Goal: Obtain resource: Obtain resource

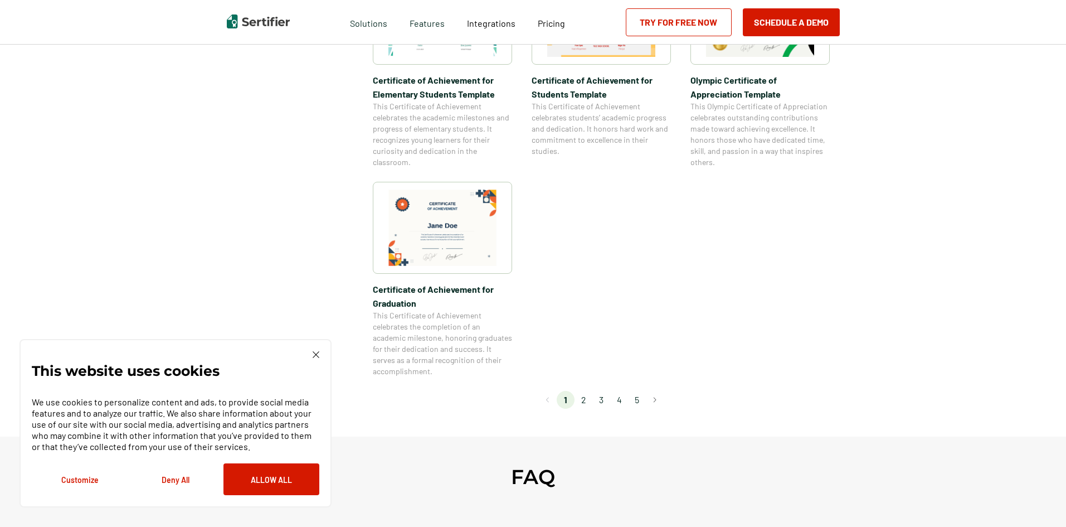
scroll to position [892, 0]
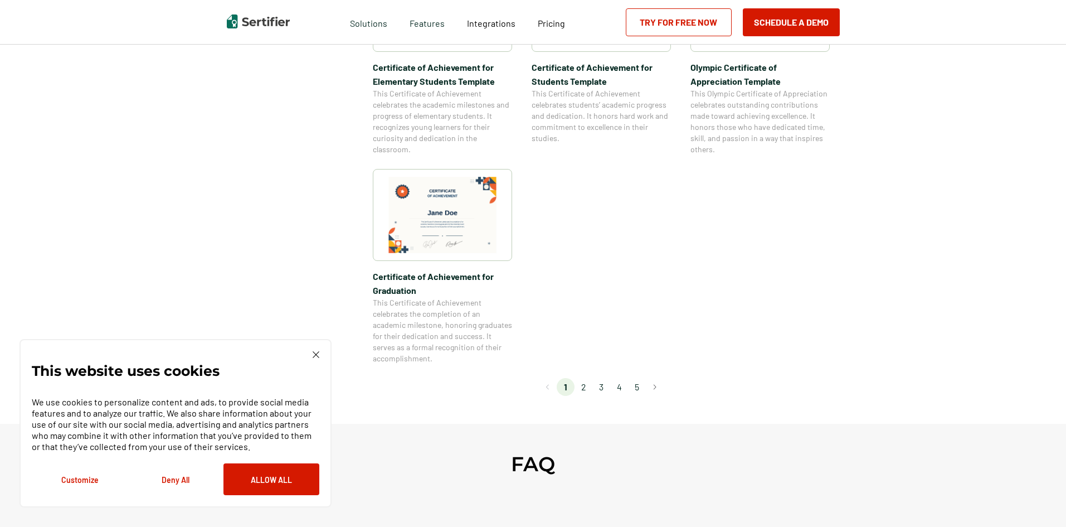
click at [314, 353] on img at bounding box center [316, 354] width 7 height 7
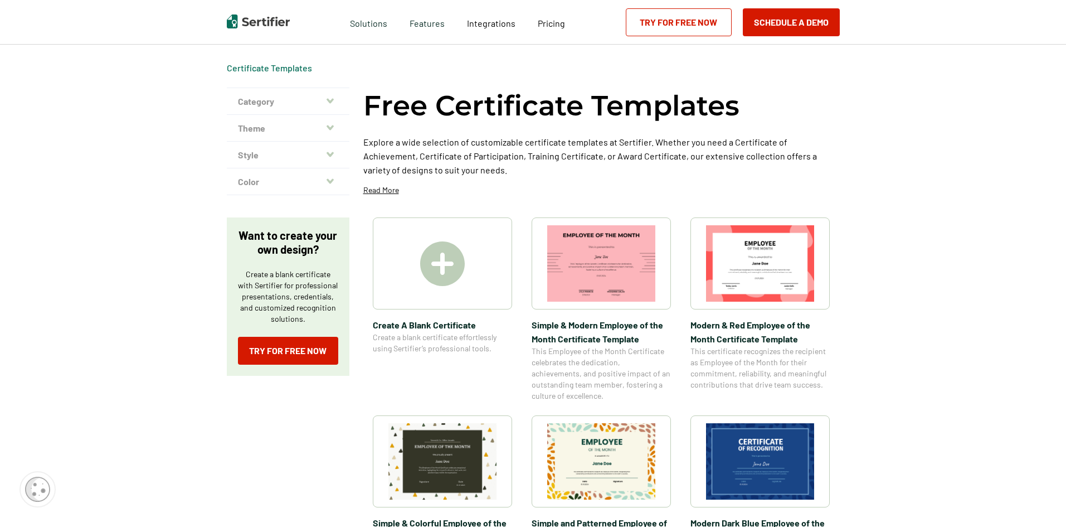
scroll to position [0, 0]
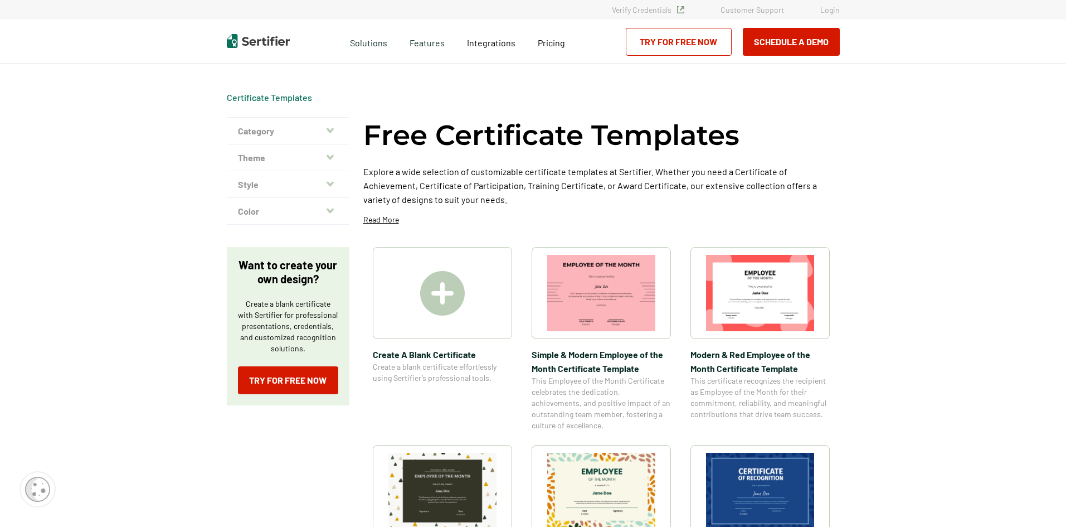
click at [432, 286] on img at bounding box center [442, 293] width 45 height 45
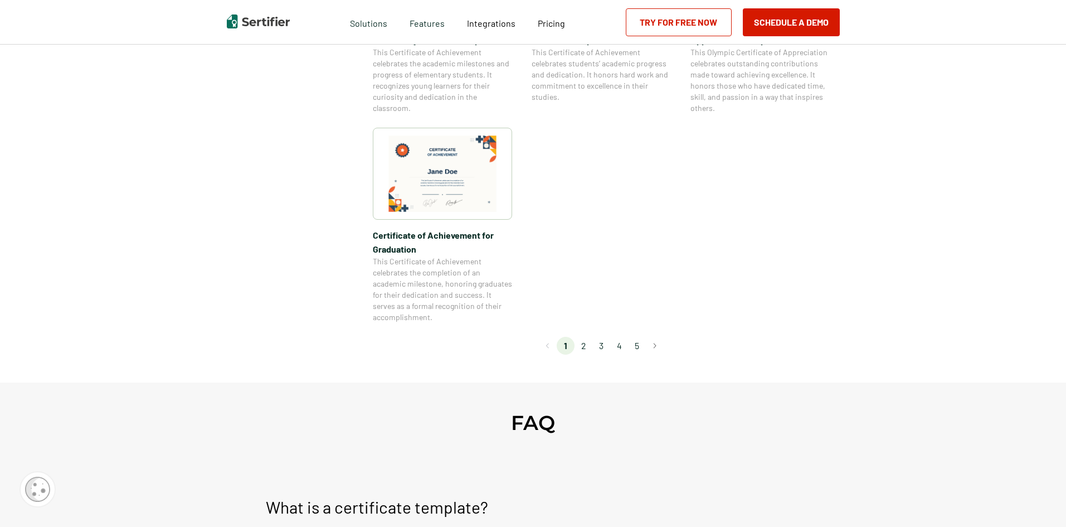
scroll to position [947, 0]
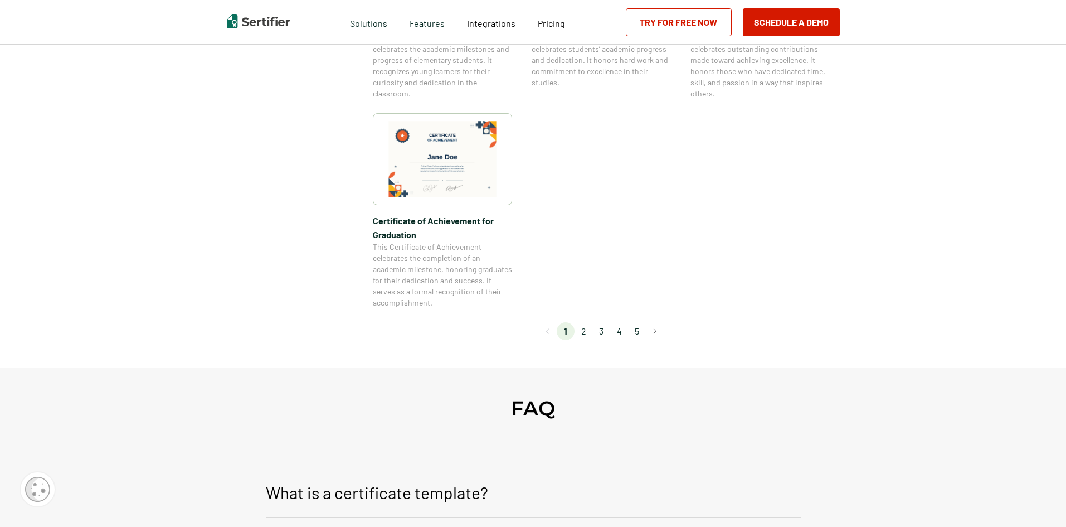
click at [580, 332] on li "2" at bounding box center [584, 331] width 18 height 18
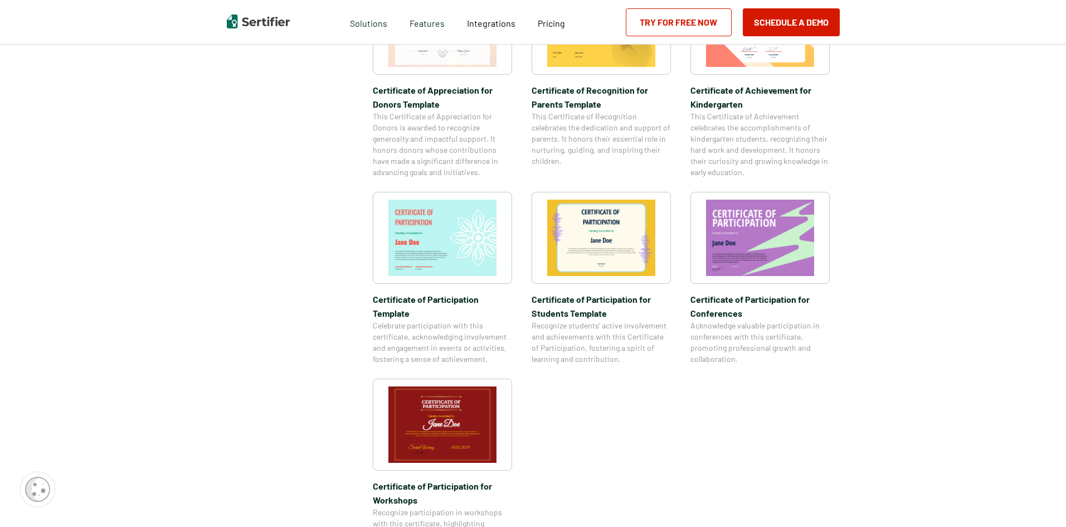
scroll to position [836, 0]
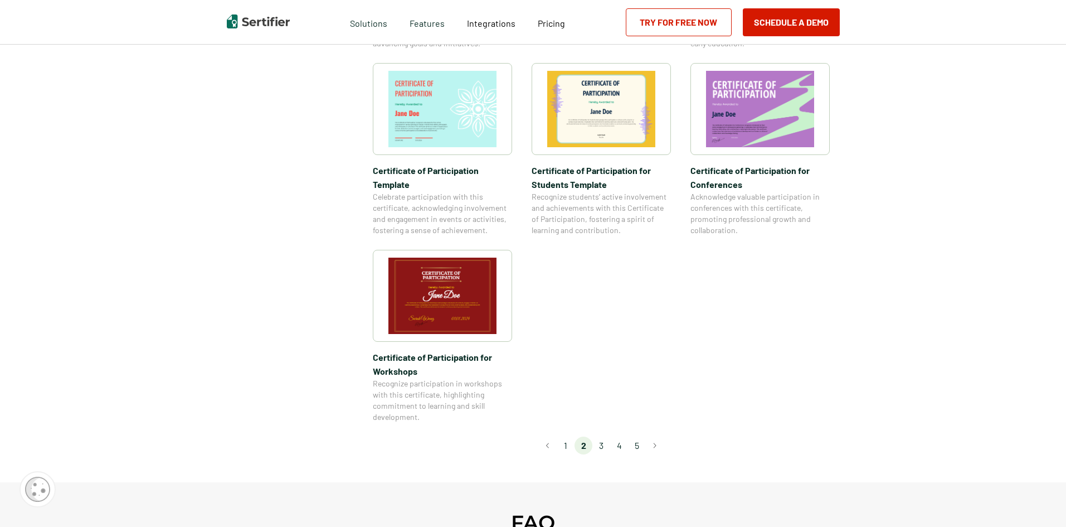
click at [606, 436] on li "3" at bounding box center [601, 445] width 18 height 18
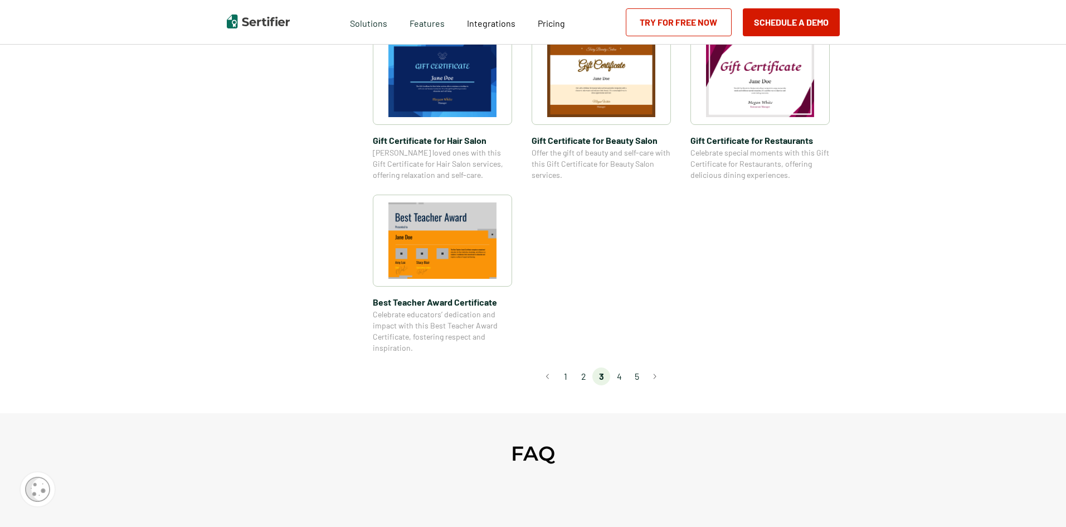
scroll to position [780, 0]
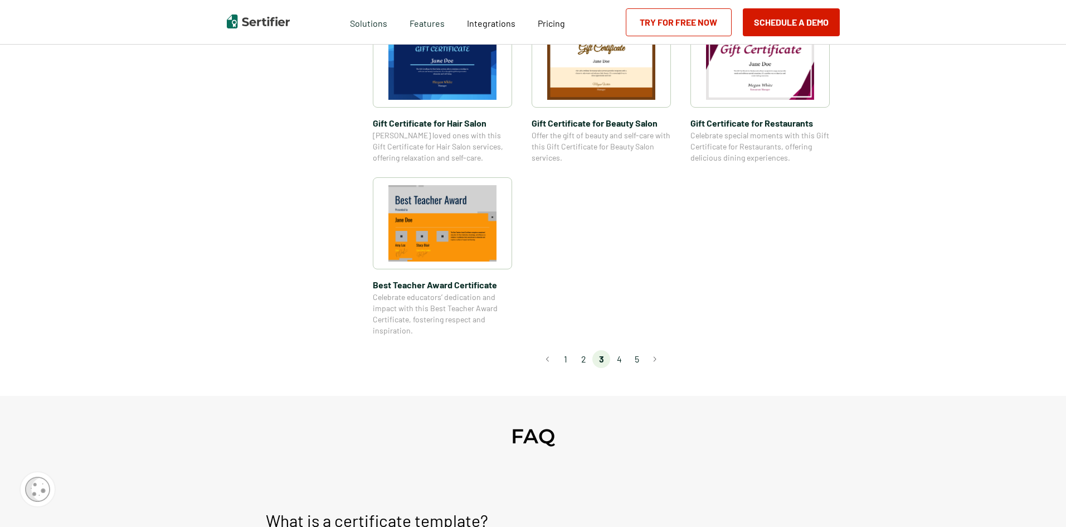
click at [624, 358] on li "4" at bounding box center [619, 359] width 18 height 18
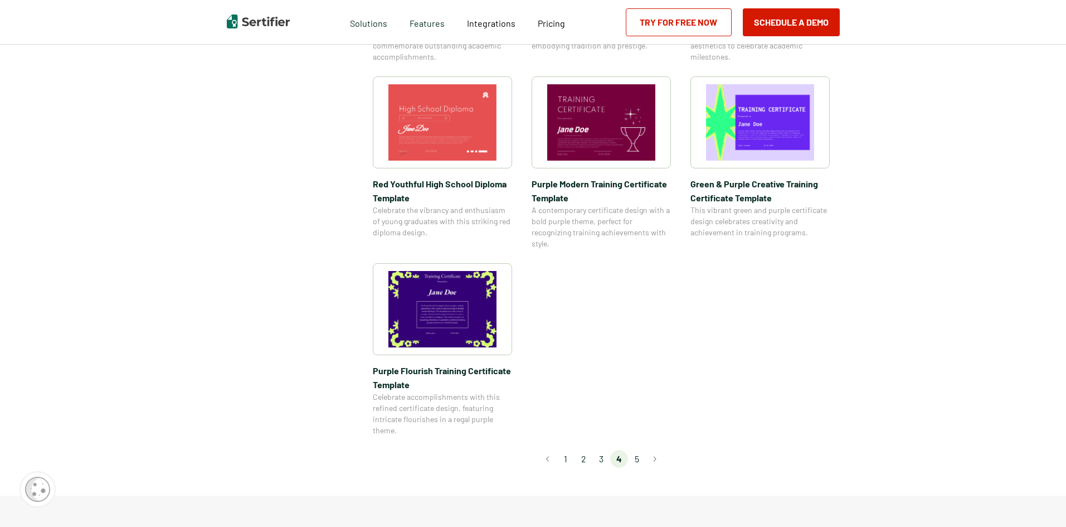
scroll to position [892, 0]
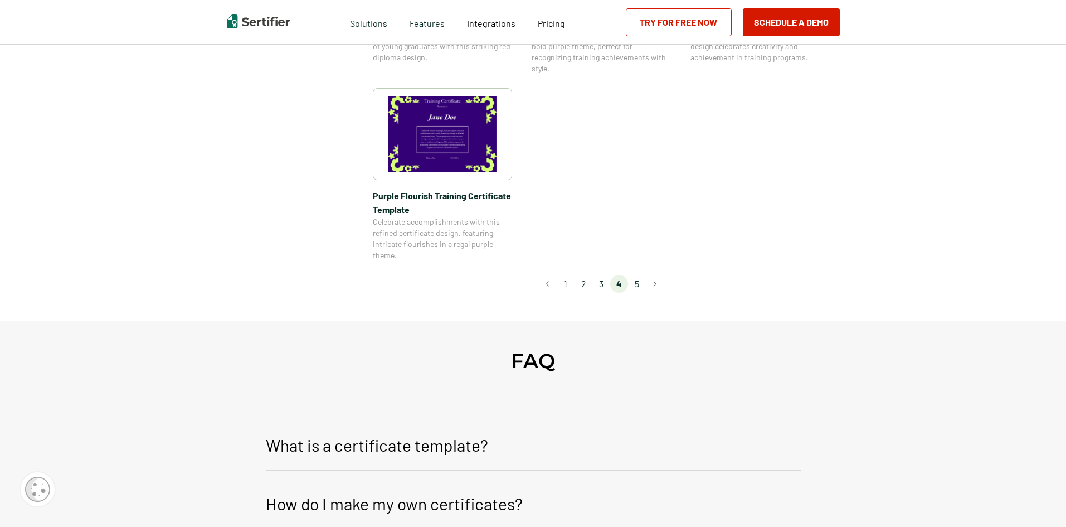
click at [636, 284] on li "5" at bounding box center [637, 284] width 18 height 18
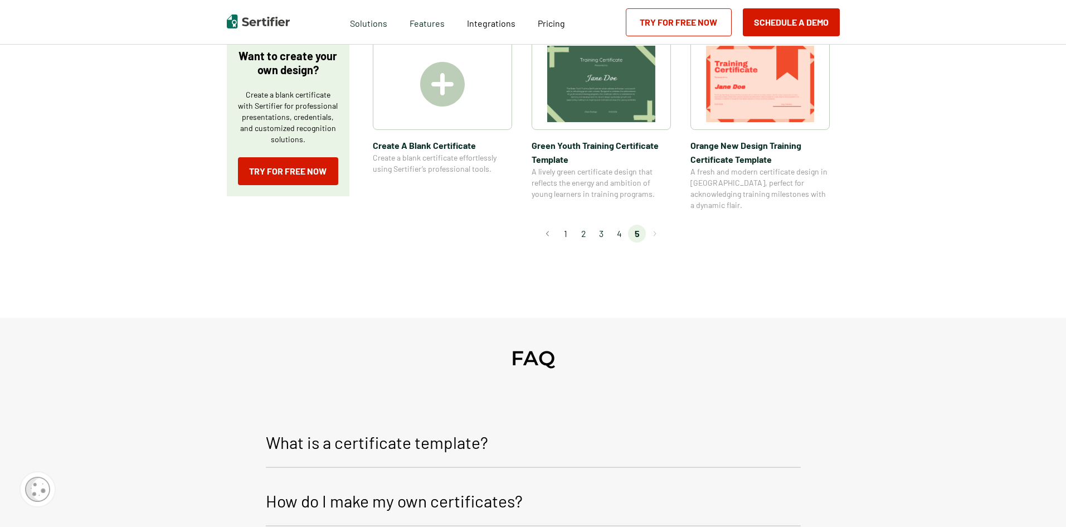
scroll to position [167, 0]
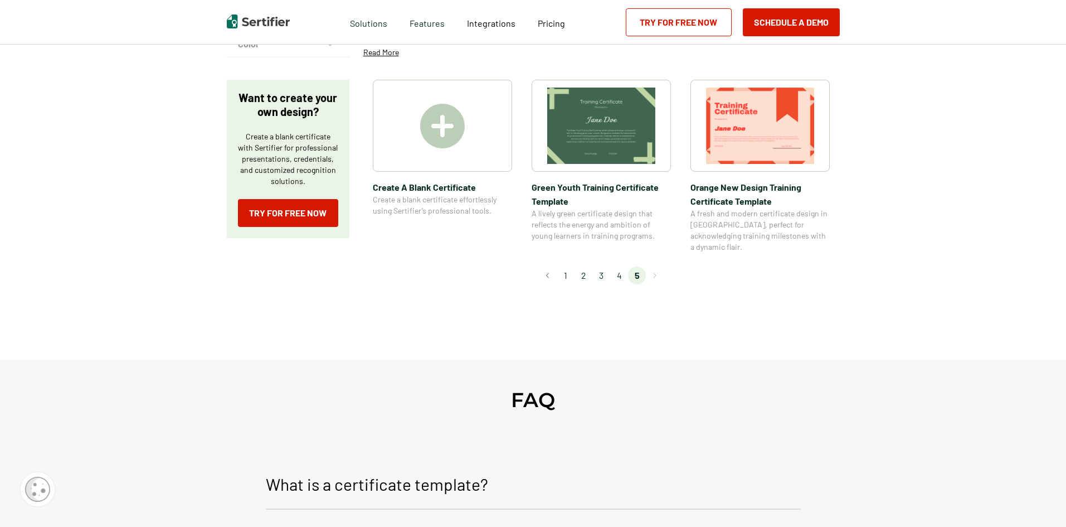
click at [621, 266] on li "4" at bounding box center [619, 275] width 18 height 18
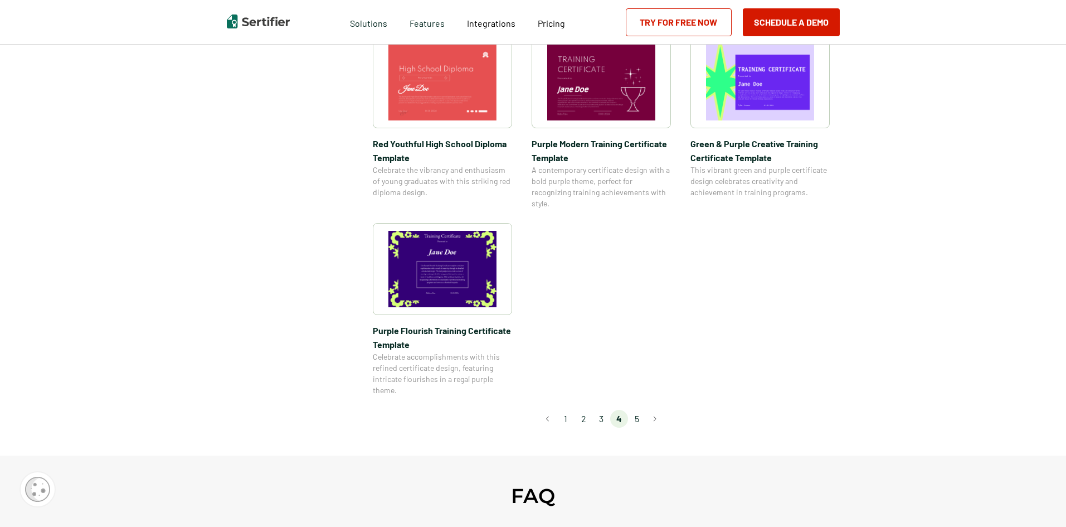
scroll to position [780, 0]
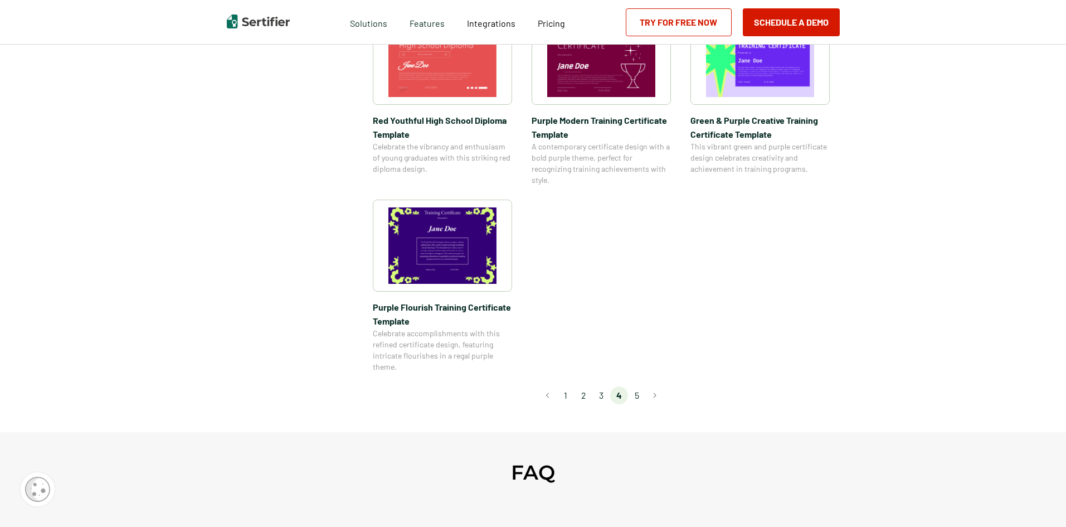
click at [600, 393] on li "3" at bounding box center [601, 395] width 18 height 18
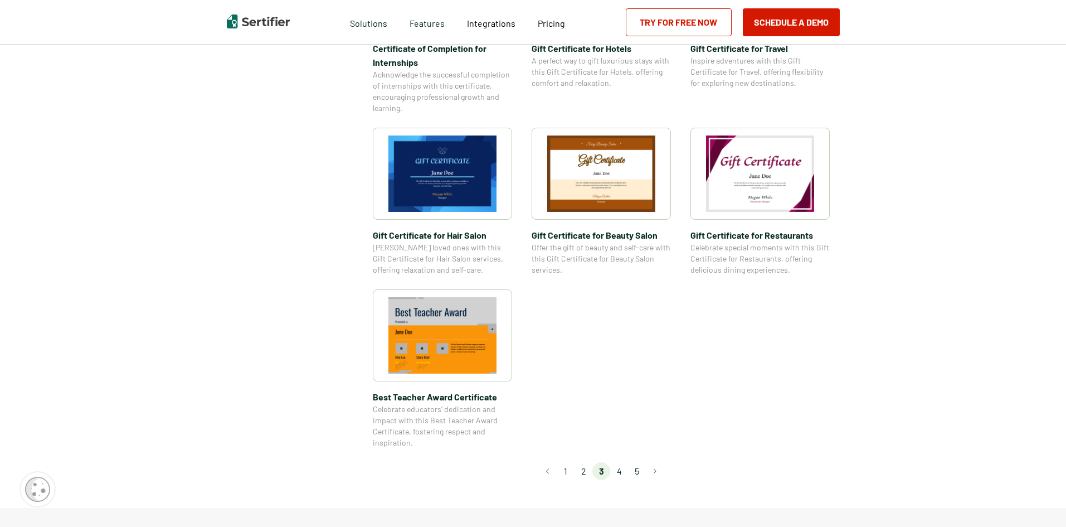
scroll to position [669, 0]
click at [584, 469] on li "2" at bounding box center [584, 470] width 18 height 18
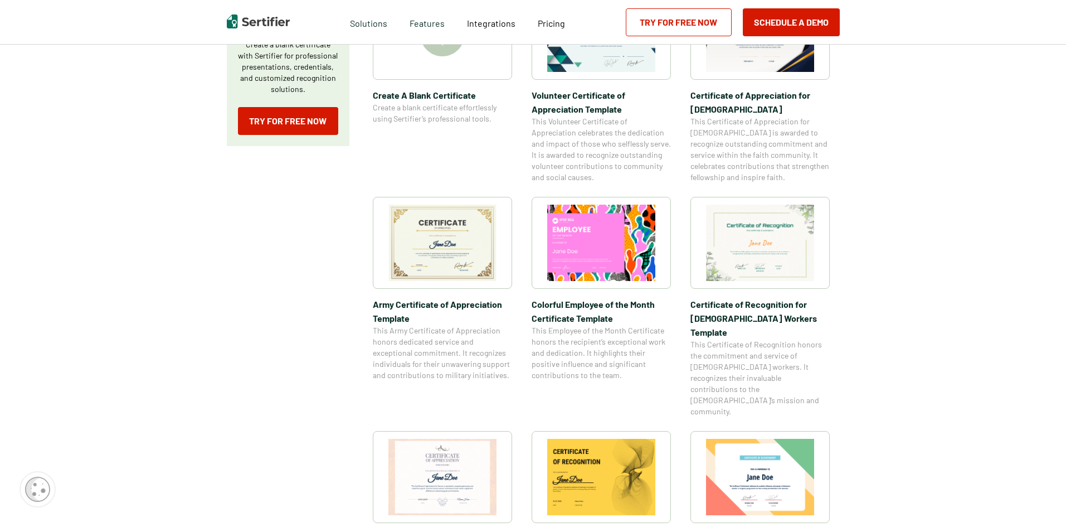
scroll to position [279, 0]
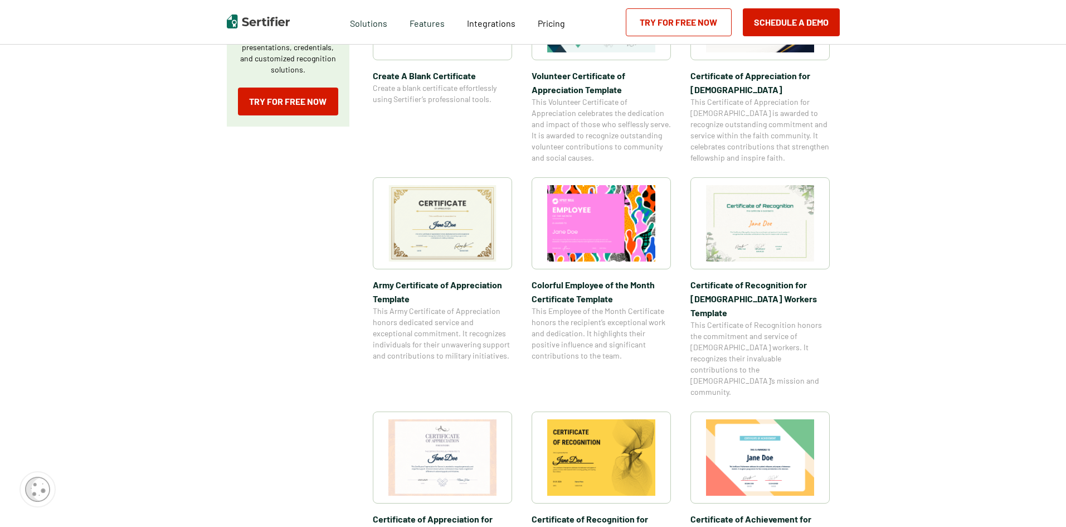
click at [614, 216] on img at bounding box center [601, 223] width 108 height 76
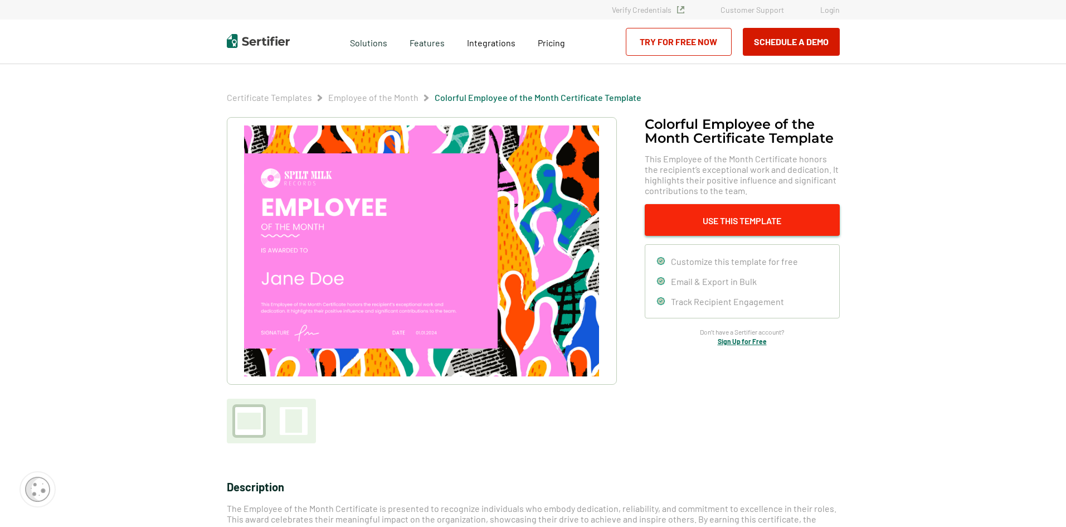
click at [743, 218] on button "Use This Template" at bounding box center [742, 220] width 195 height 32
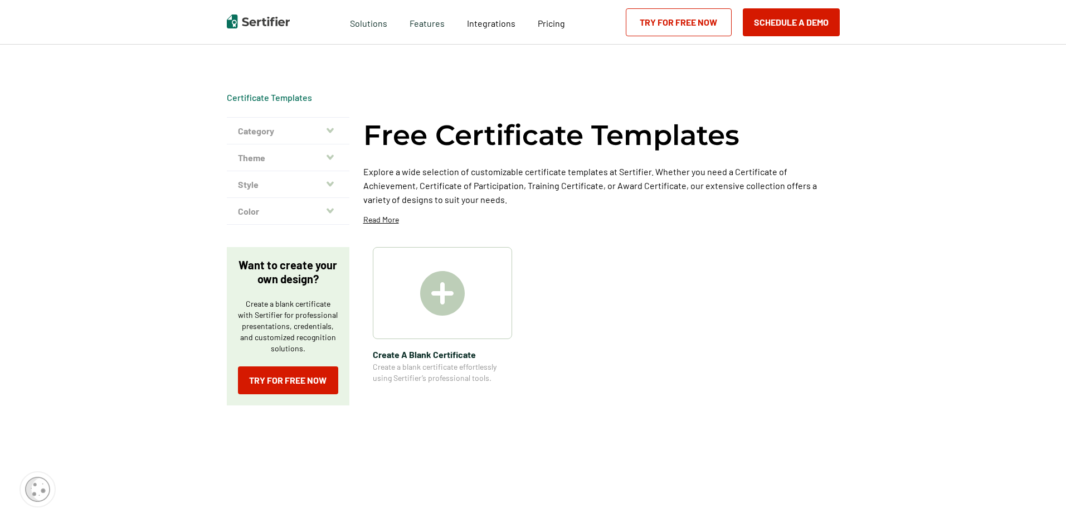
scroll to position [279, 0]
